Goal: Task Accomplishment & Management: Complete application form

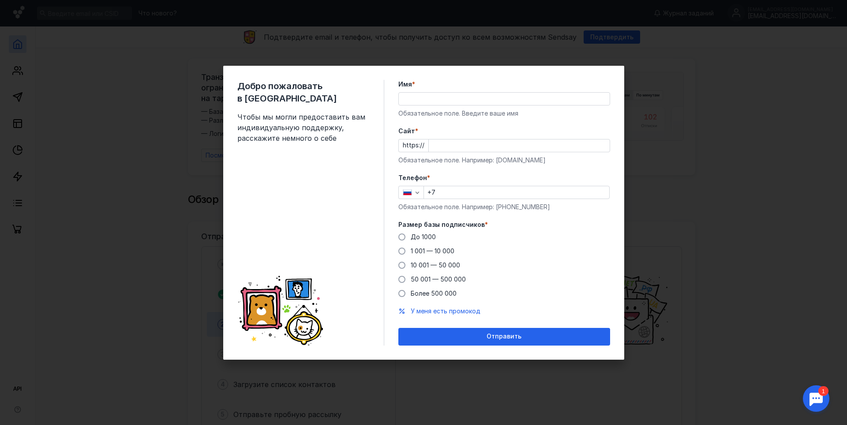
drag, startPoint x: 428, startPoint y: 108, endPoint x: 428, endPoint y: 102, distance: 5.7
click at [428, 102] on div "Имя * Обязательное поле. Введите ваше имя" at bounding box center [504, 99] width 212 height 38
click at [428, 102] on input "Имя *" at bounding box center [504, 99] width 211 height 12
type input "[PERSON_NAME]"
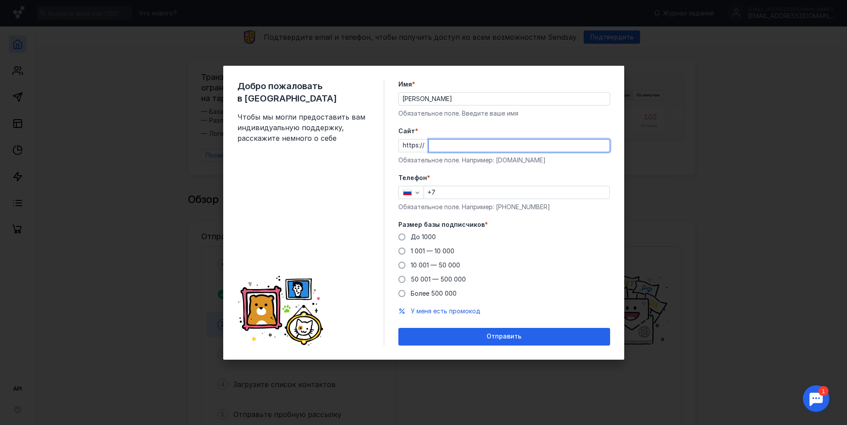
click at [464, 147] on input "Cайт *" at bounding box center [519, 145] width 181 height 12
drag, startPoint x: 452, startPoint y: 144, endPoint x: 520, endPoint y: 152, distance: 68.8
click at [453, 144] on input "yandexcom" at bounding box center [519, 145] width 181 height 12
type input "[DOMAIN_NAME]"
click at [492, 188] on input "+7" at bounding box center [516, 192] width 185 height 12
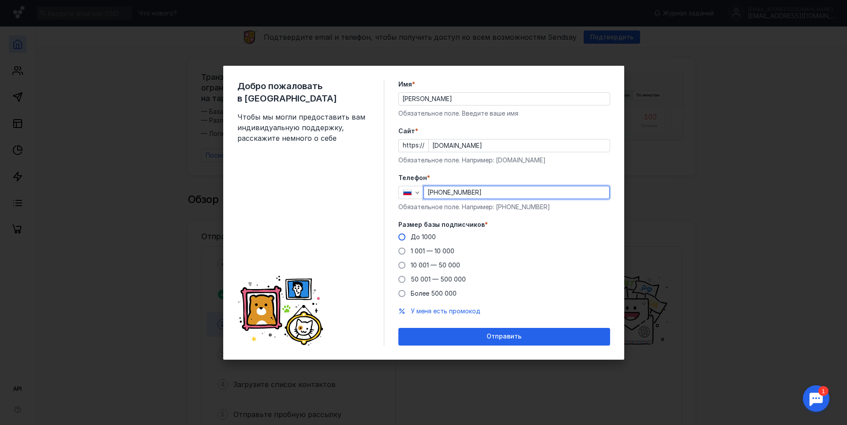
type input "[PHONE_NUMBER]"
click at [419, 238] on span "До 1000" at bounding box center [423, 237] width 25 height 8
click at [0, 0] on input "До 1000" at bounding box center [0, 0] width 0 height 0
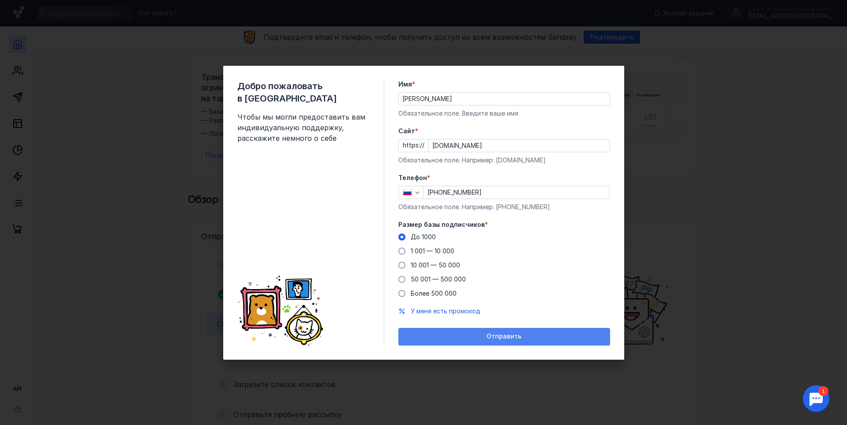
click at [496, 335] on span "Отправить" at bounding box center [504, 337] width 35 height 8
